Goal: Information Seeking & Learning: Learn about a topic

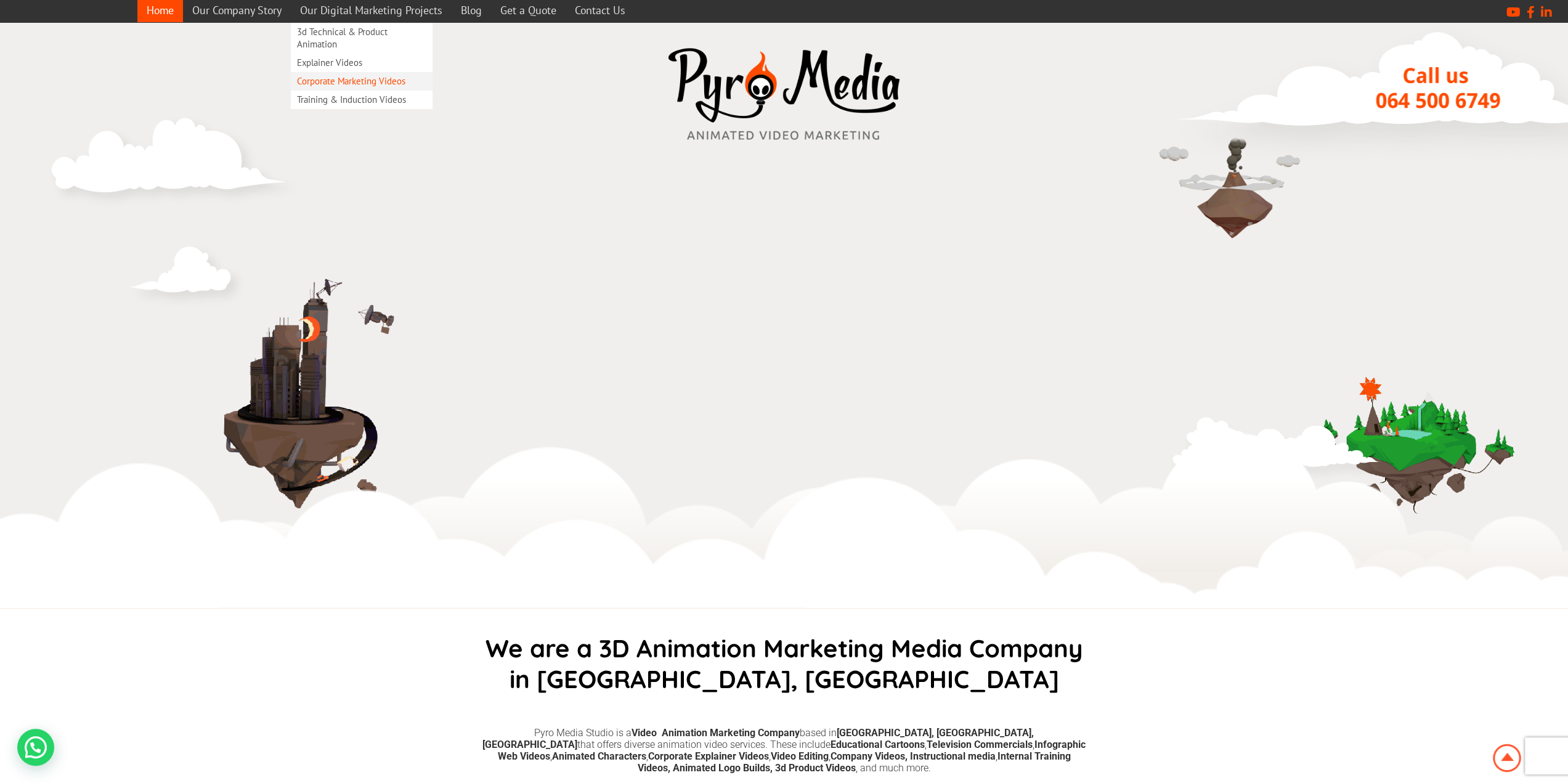
click at [390, 83] on link "Corporate Marketing Videos" at bounding box center [362, 81] width 142 height 18
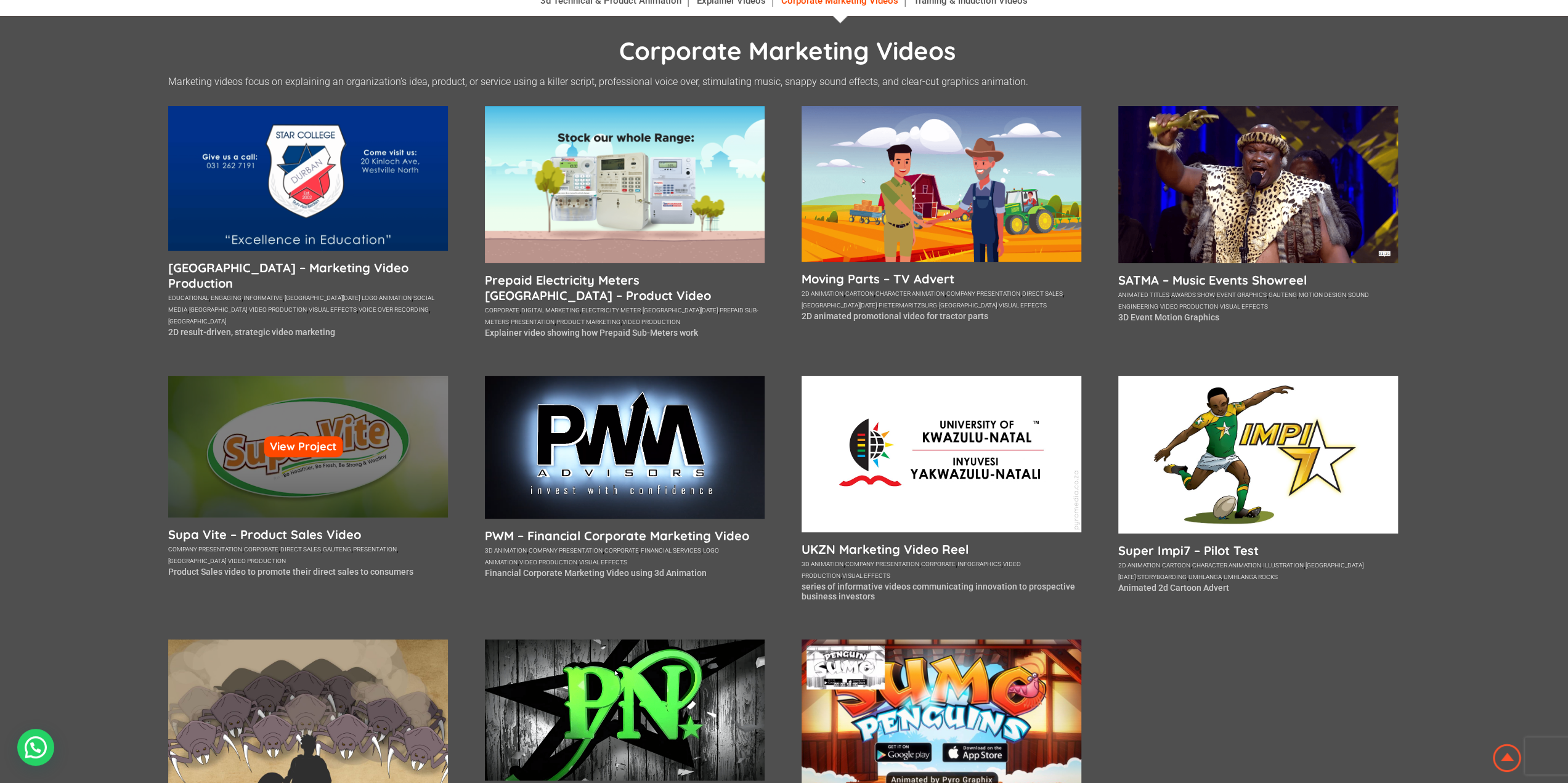
scroll to position [123, 0]
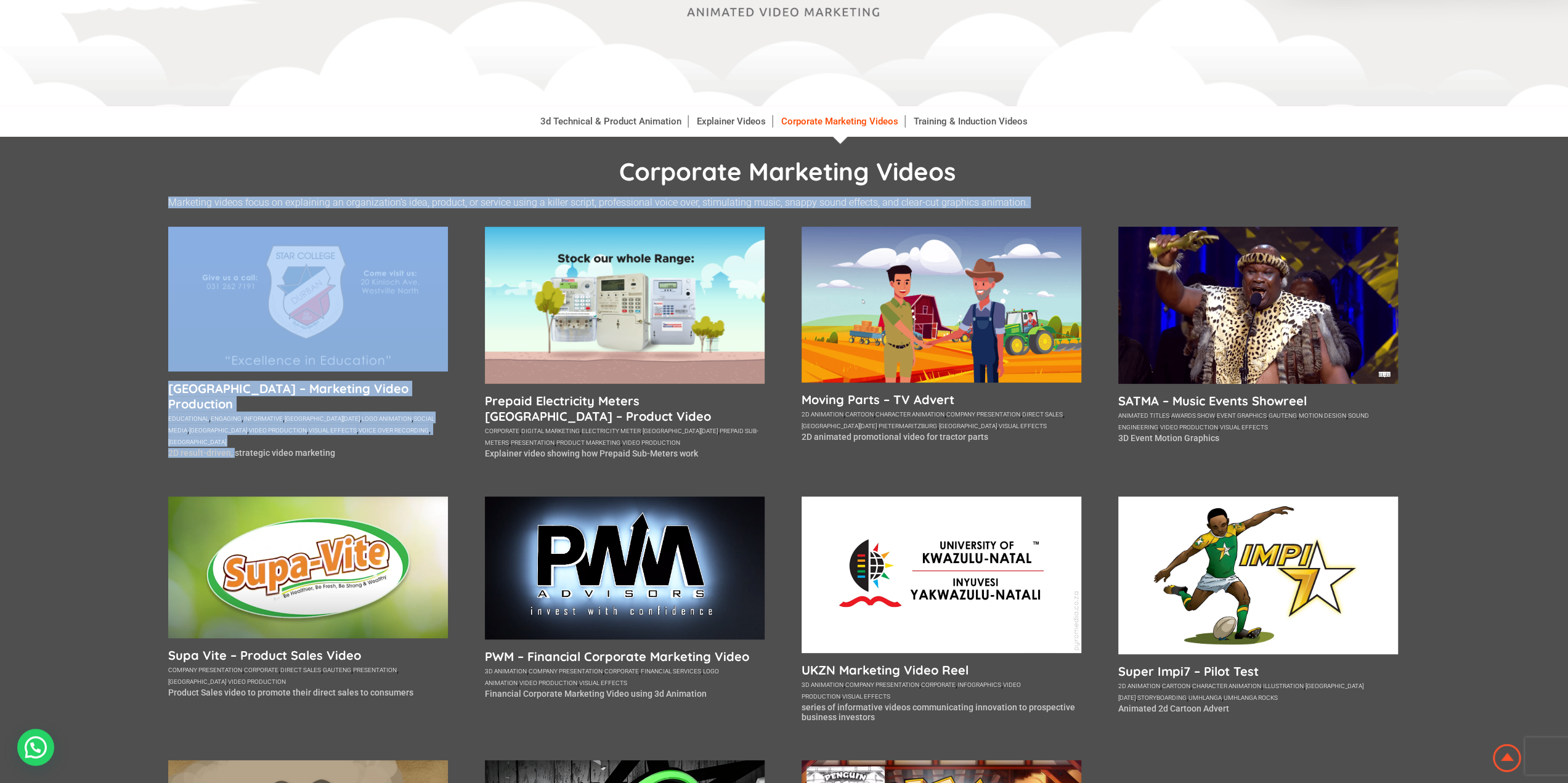
drag, startPoint x: 167, startPoint y: 445, endPoint x: 235, endPoint y: 445, distance: 68.0
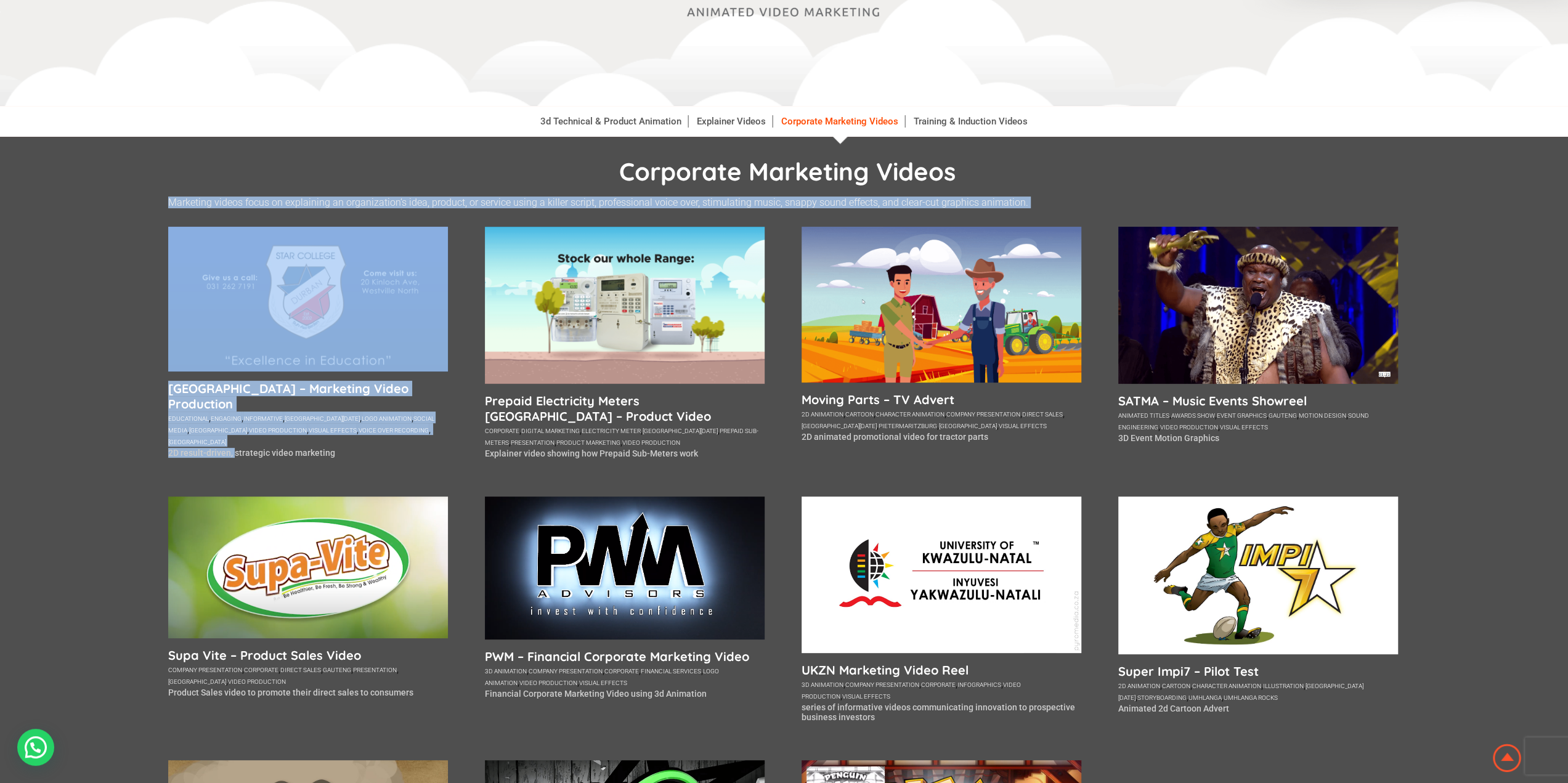
click at [363, 452] on div "Marketing videos focus on explaining an organization’s idea, product, or servic…" at bounding box center [784, 605] width 1232 height 818
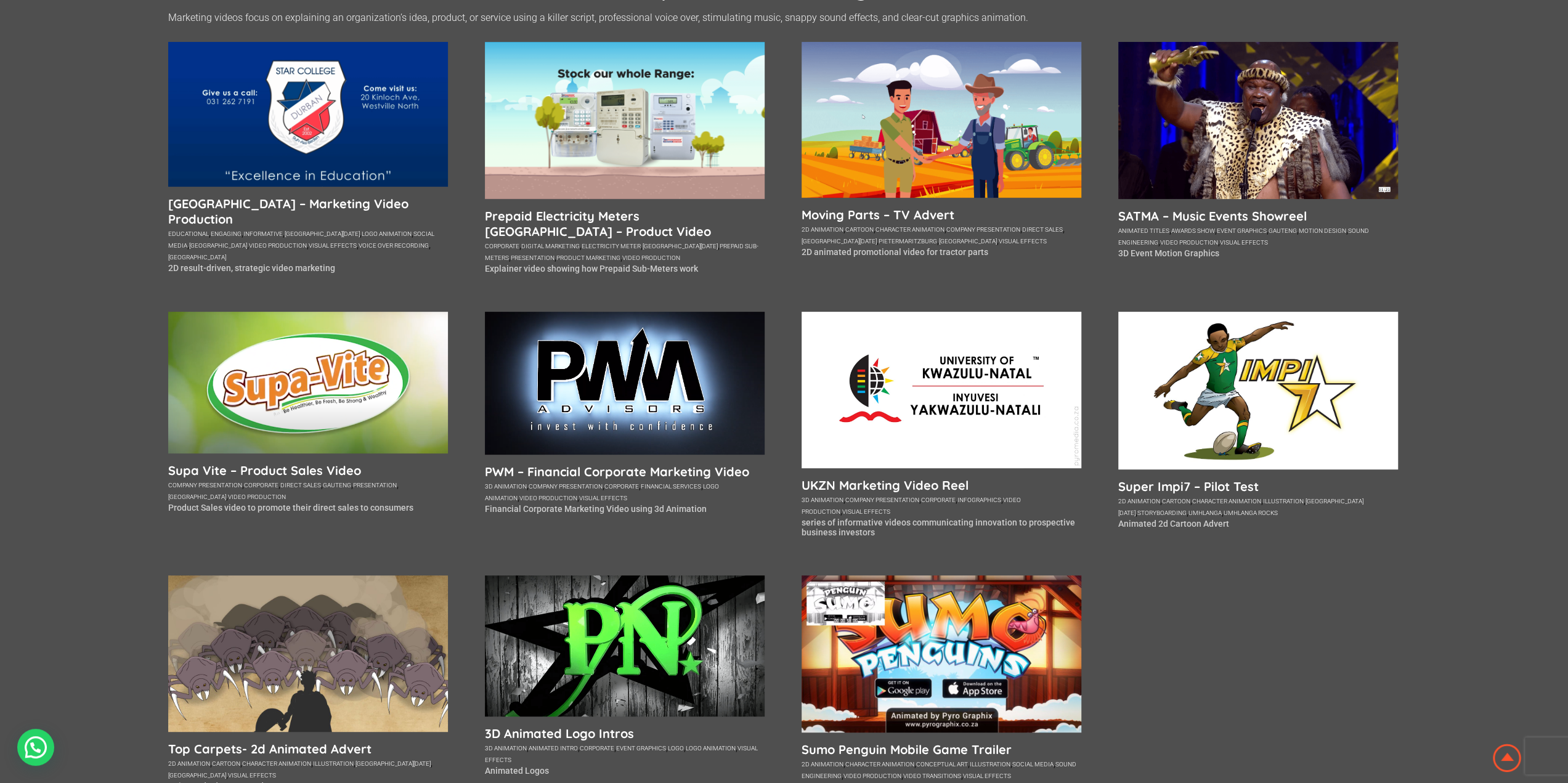
scroll to position [0, 0]
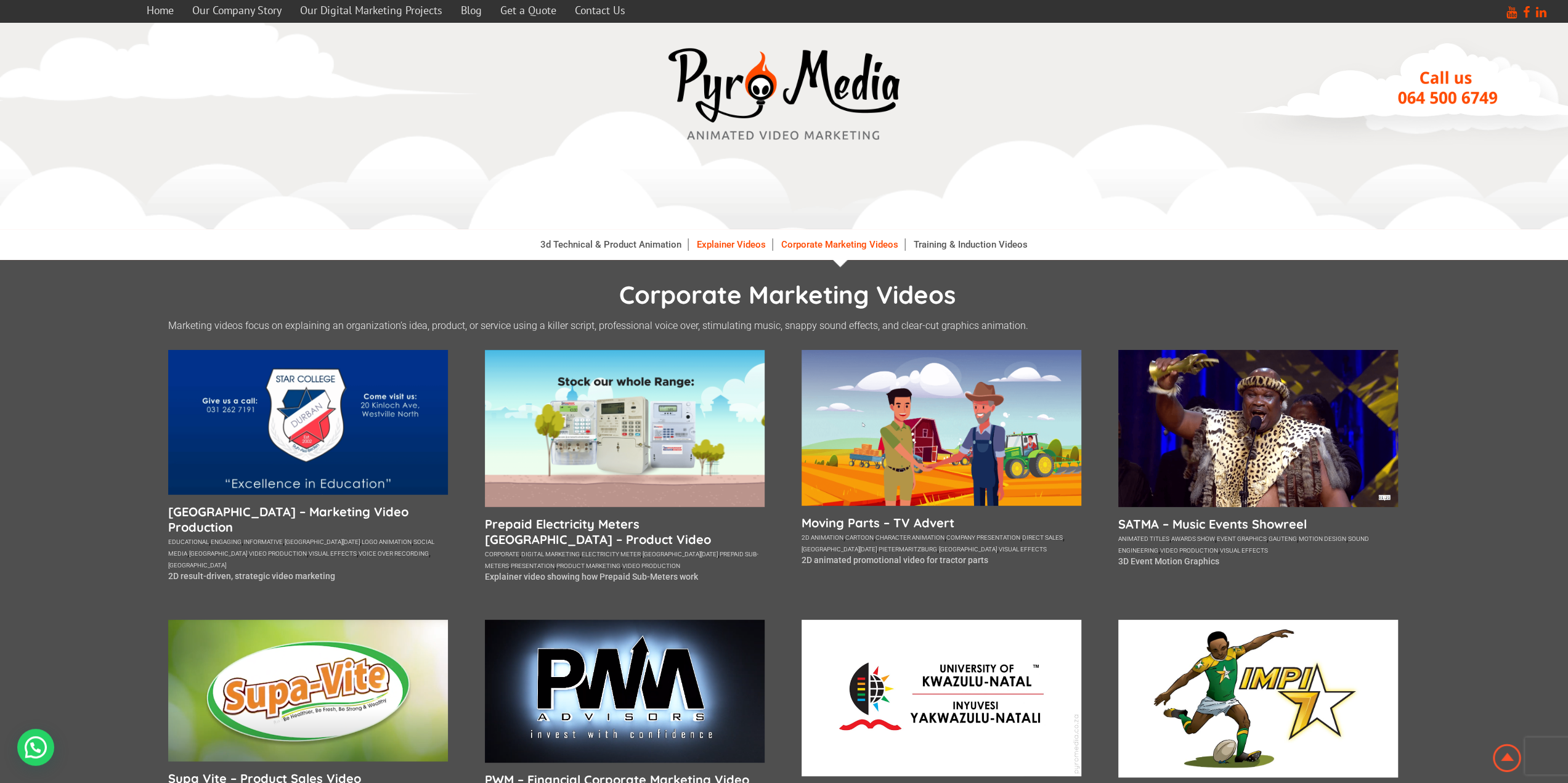
click at [751, 241] on link "Explainer Videos" at bounding box center [732, 244] width 82 height 12
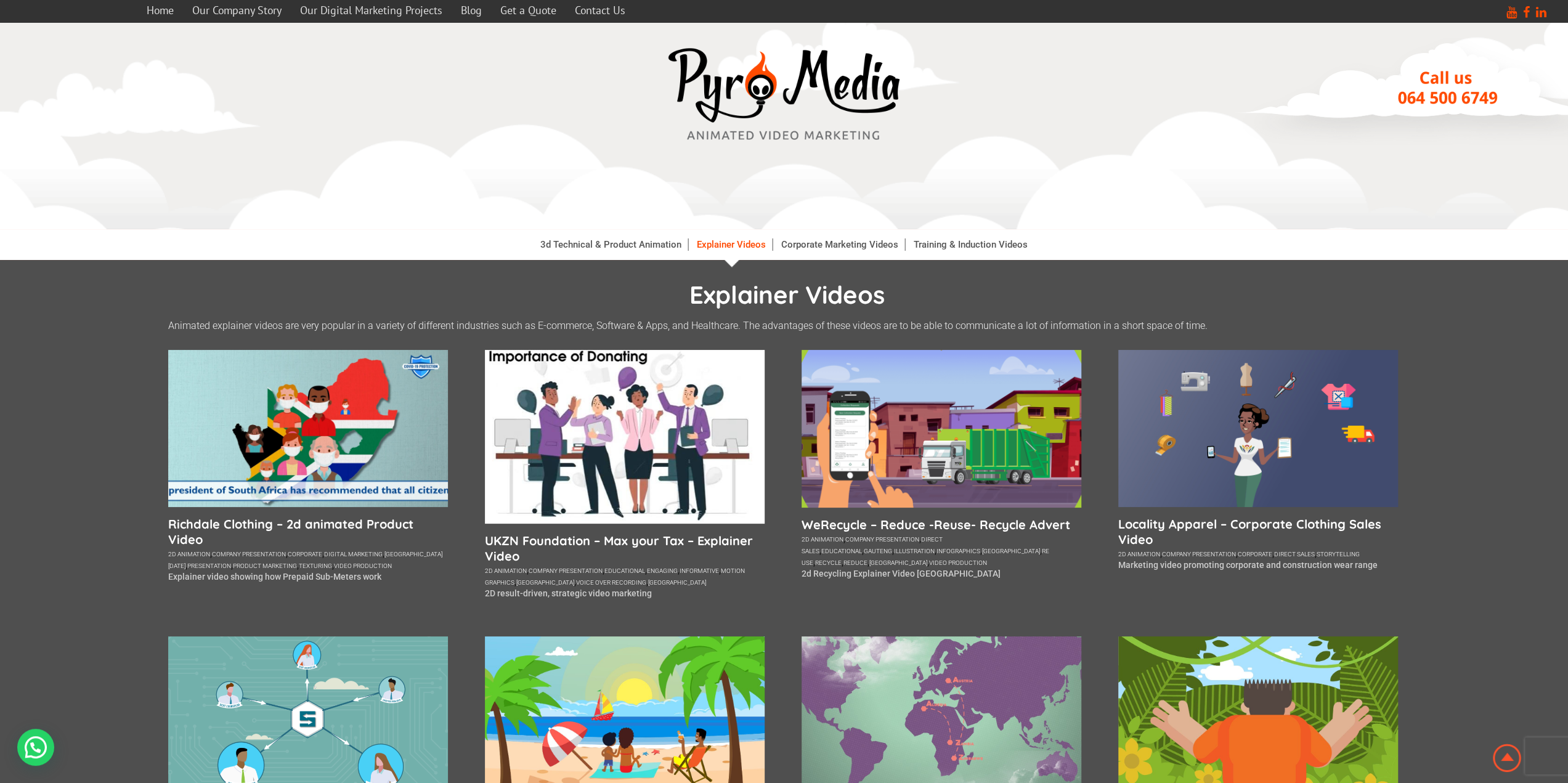
drag, startPoint x: 1388, startPoint y: 566, endPoint x: 1173, endPoint y: 568, distance: 215.0
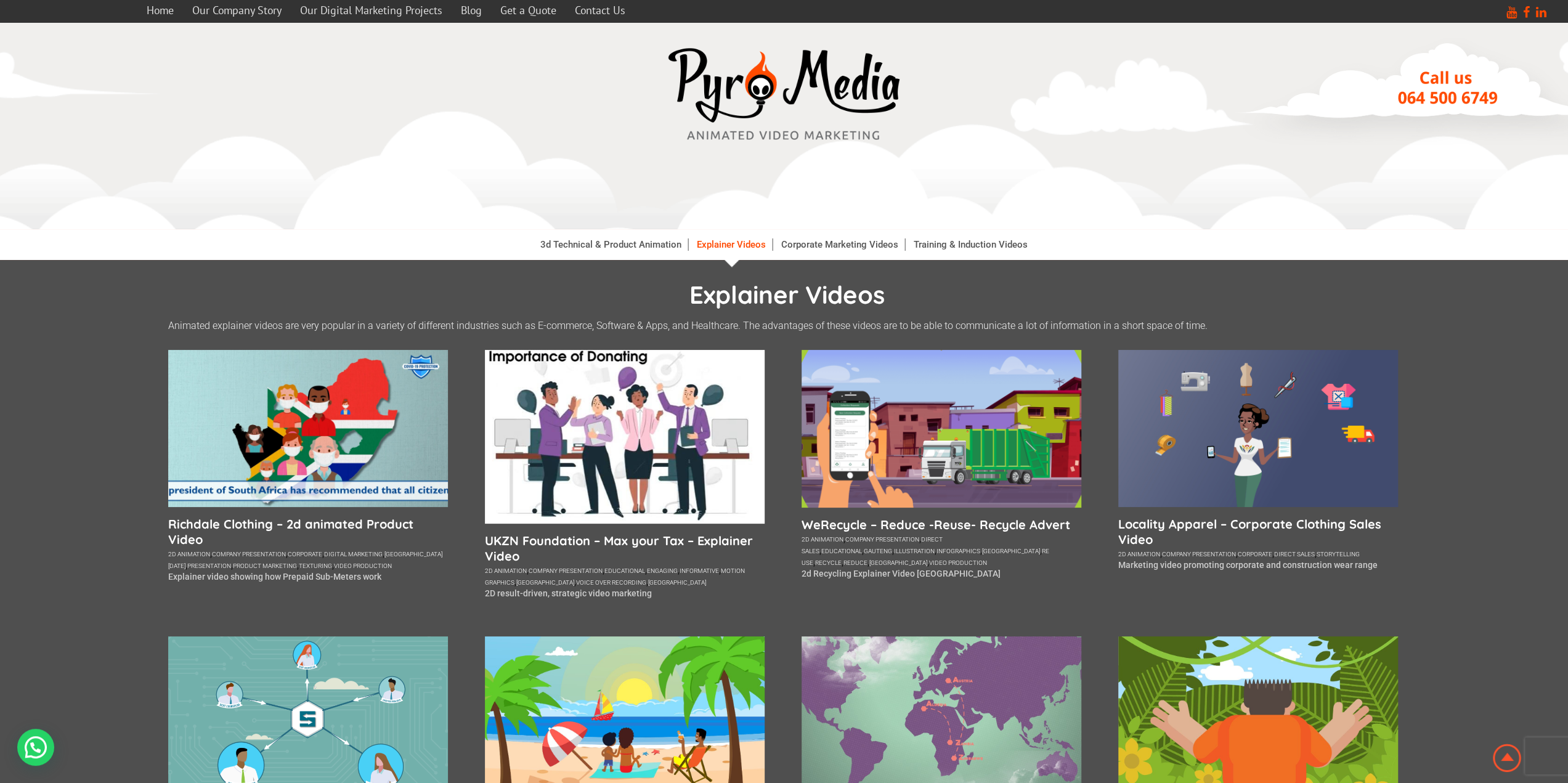
click at [1173, 568] on p "Marketing video promoting corporate and construction wear range" at bounding box center [1258, 565] width 280 height 10
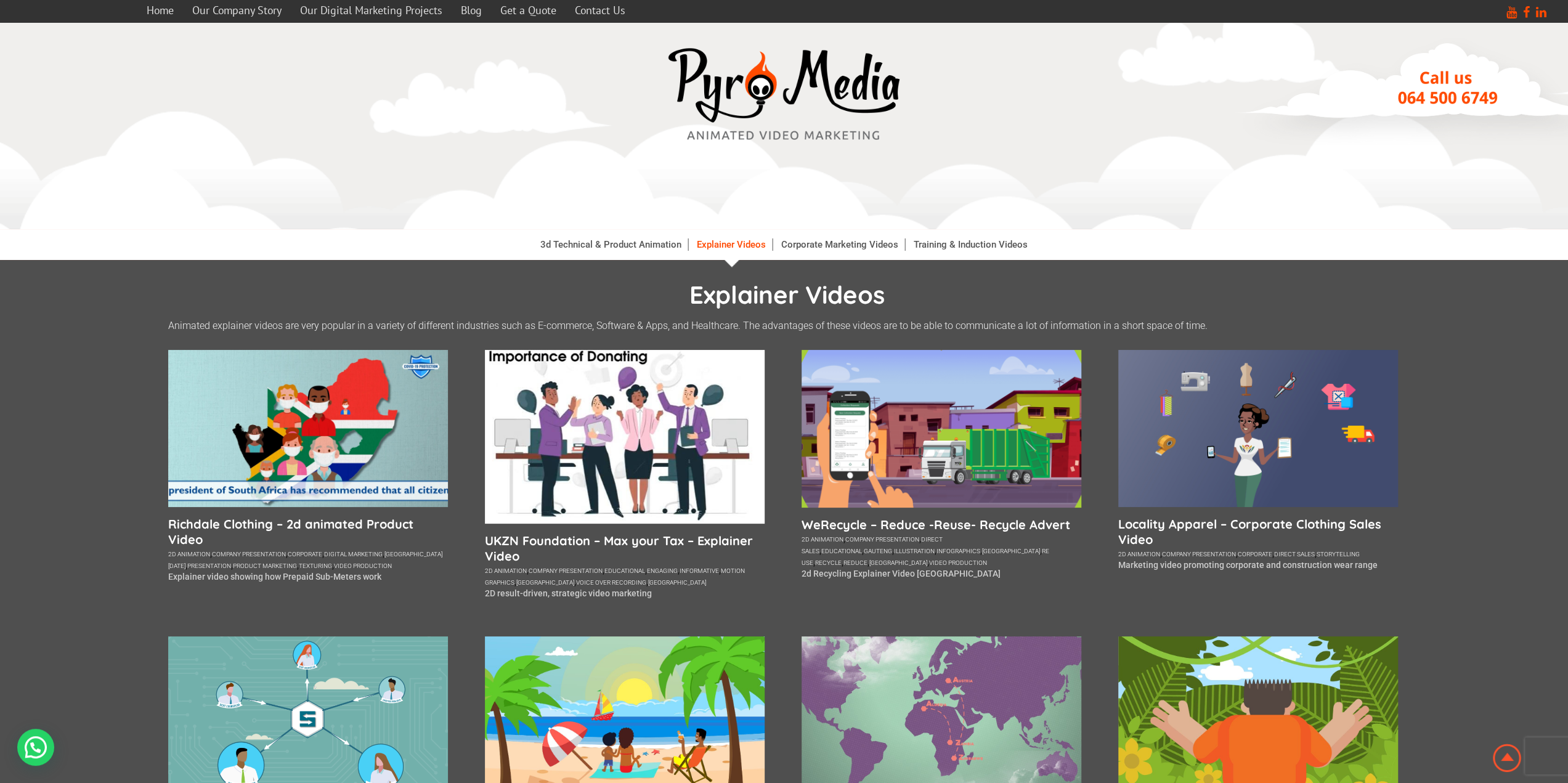
click at [239, 602] on div "Animated explainer videos are very popular in a variety of different industries…" at bounding box center [784, 754] width 1232 height 869
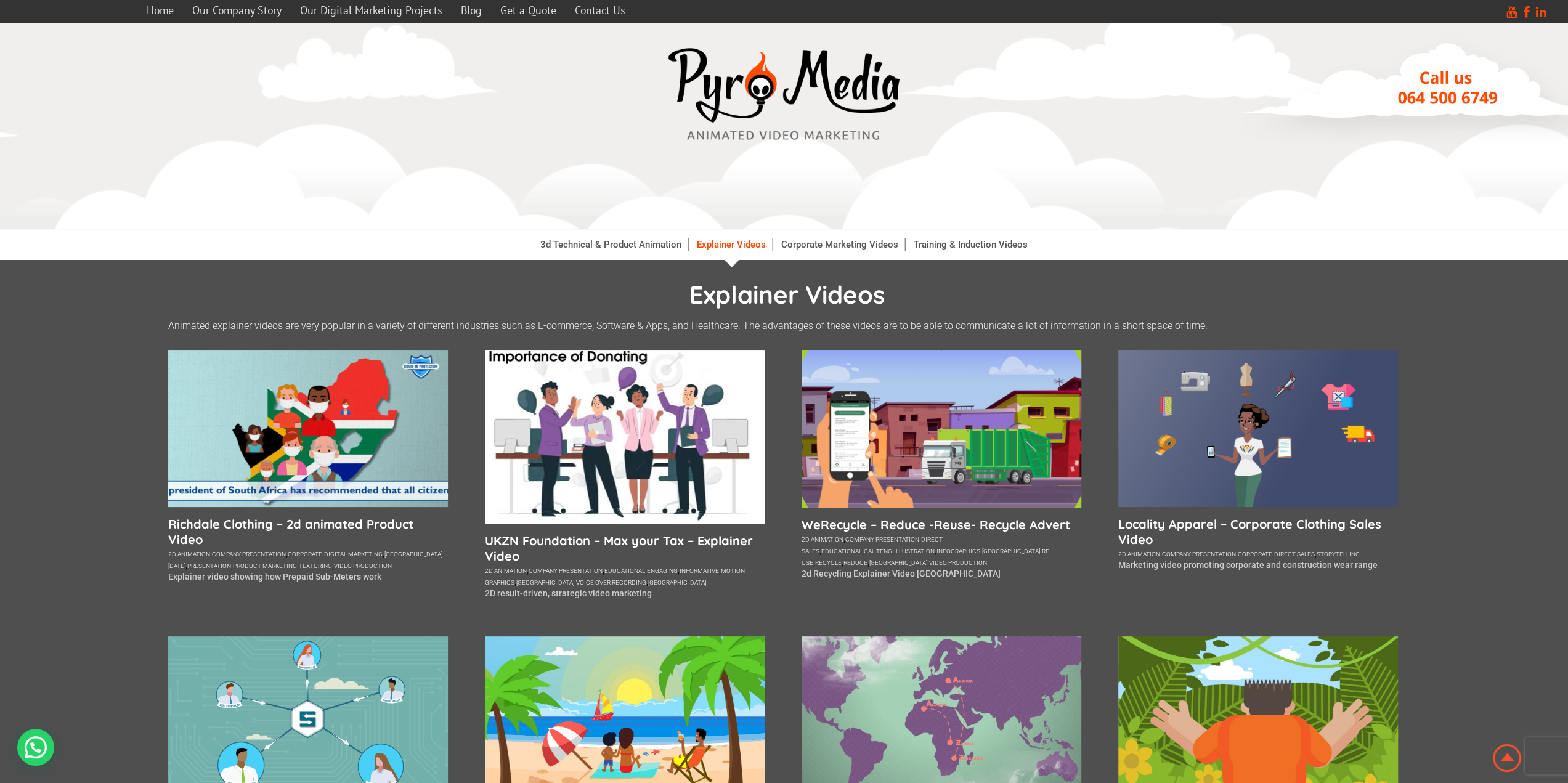
scroll to position [62, 0]
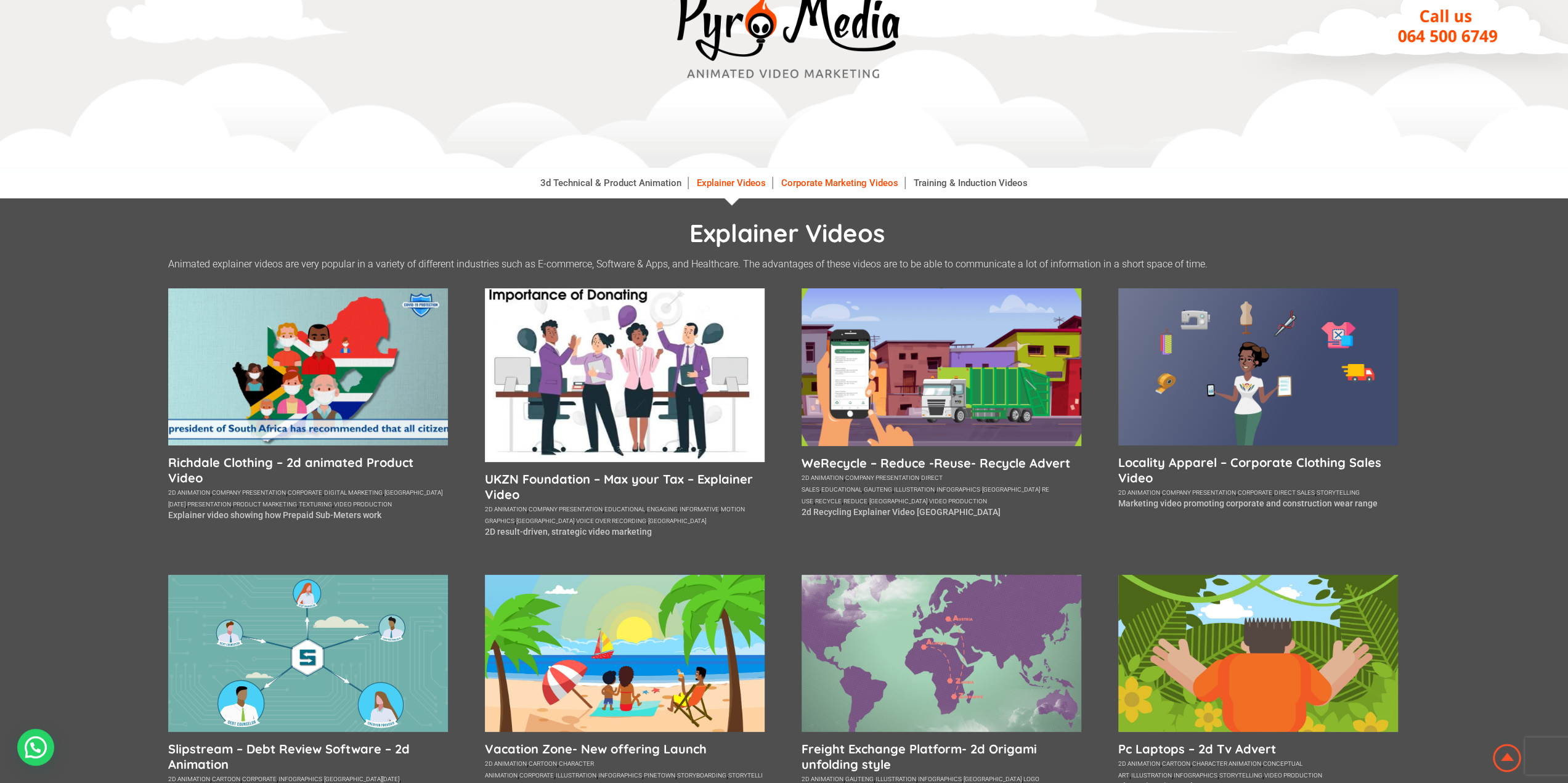
click at [825, 187] on link "Corporate Marketing Videos" at bounding box center [839, 182] width 130 height 12
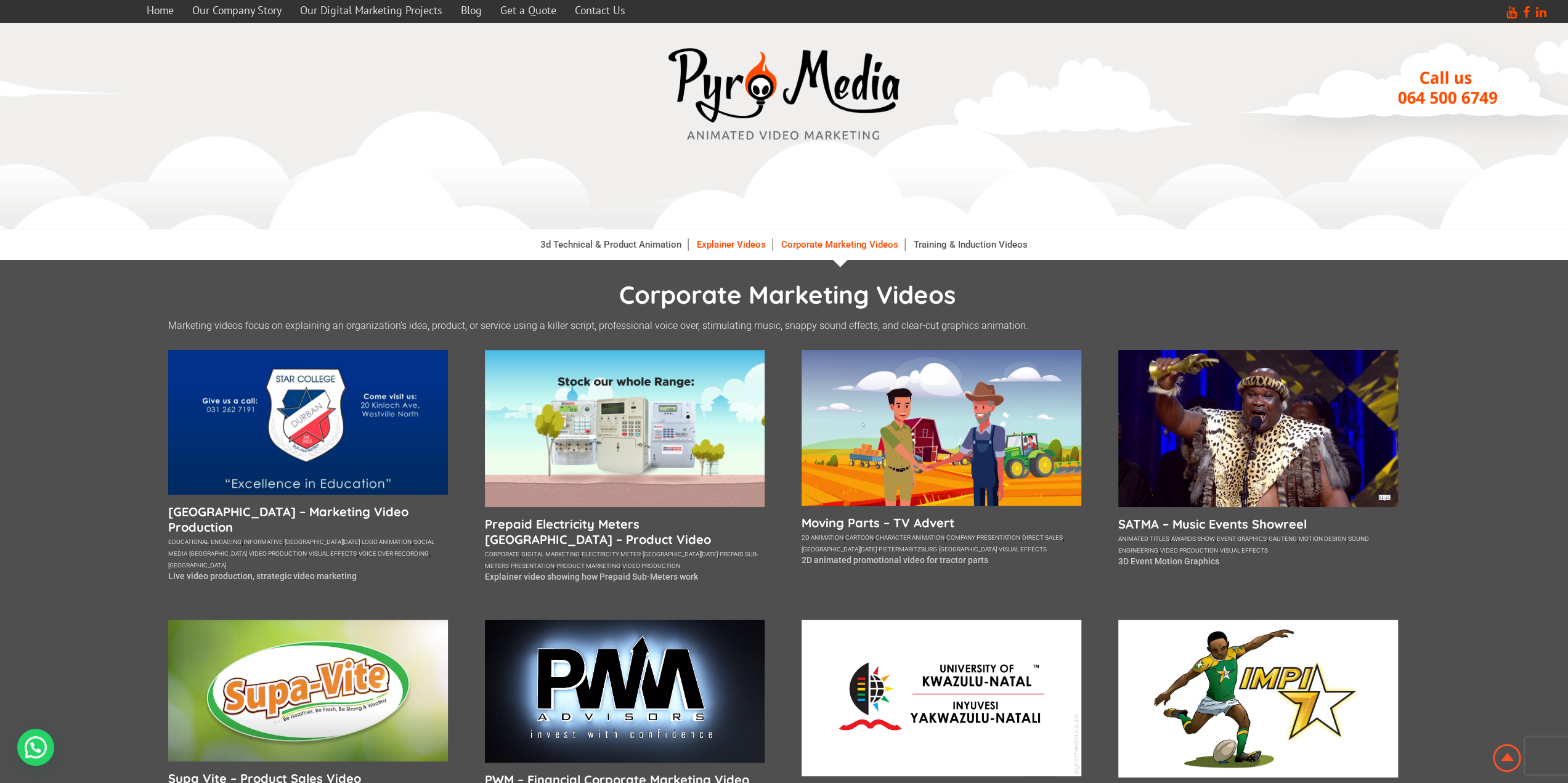
click at [728, 241] on link "Explainer Videos" at bounding box center [732, 244] width 82 height 12
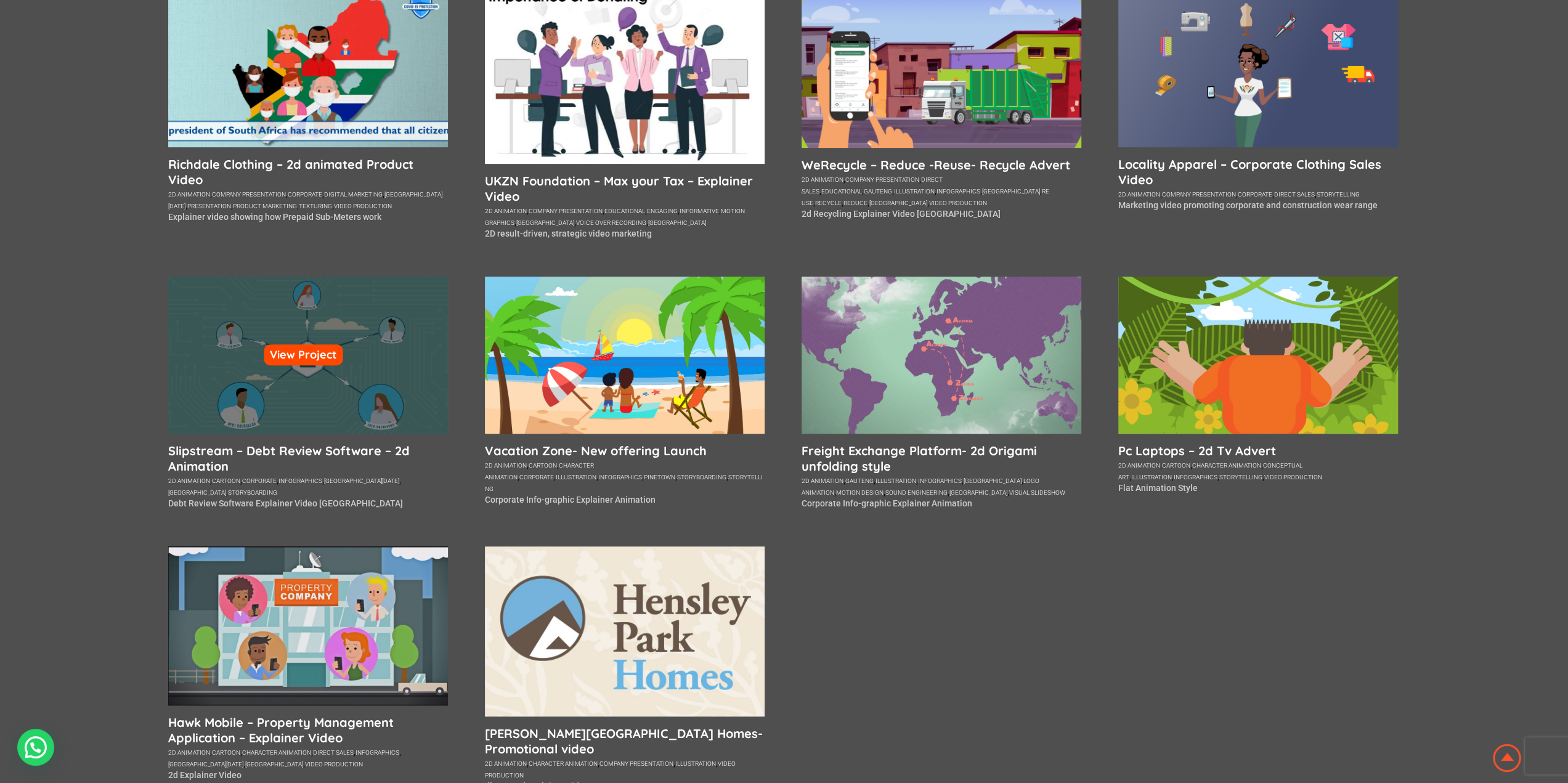
scroll to position [432, 0]
